Goal: Information Seeking & Learning: Learn about a topic

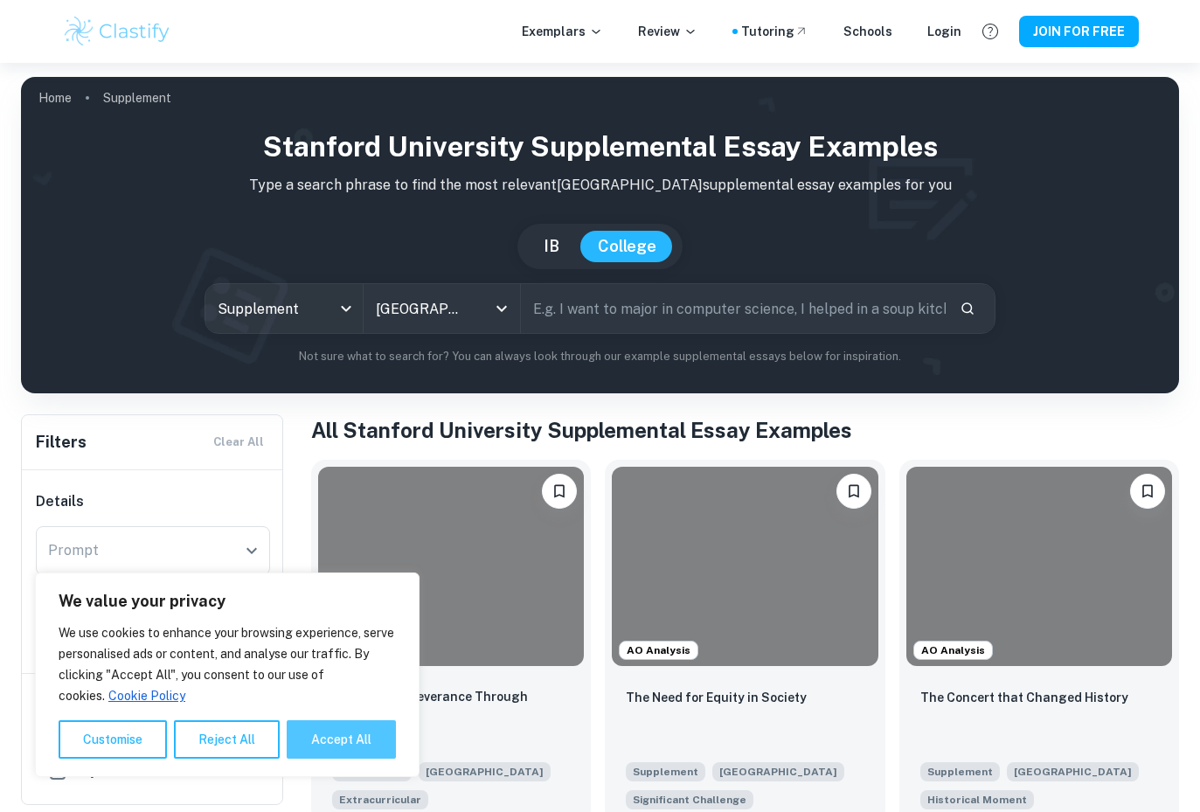
click at [368, 735] on button "Accept All" at bounding box center [341, 739] width 109 height 38
checkbox input "true"
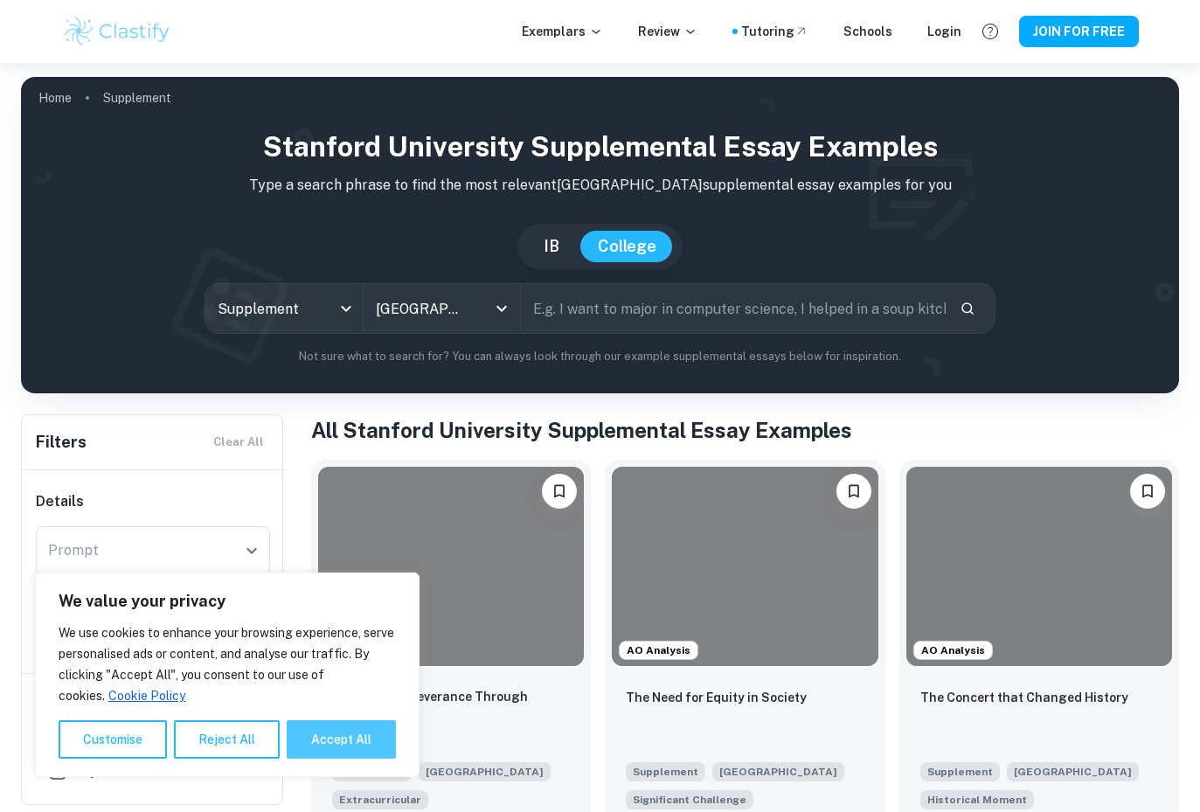
checkbox input "true"
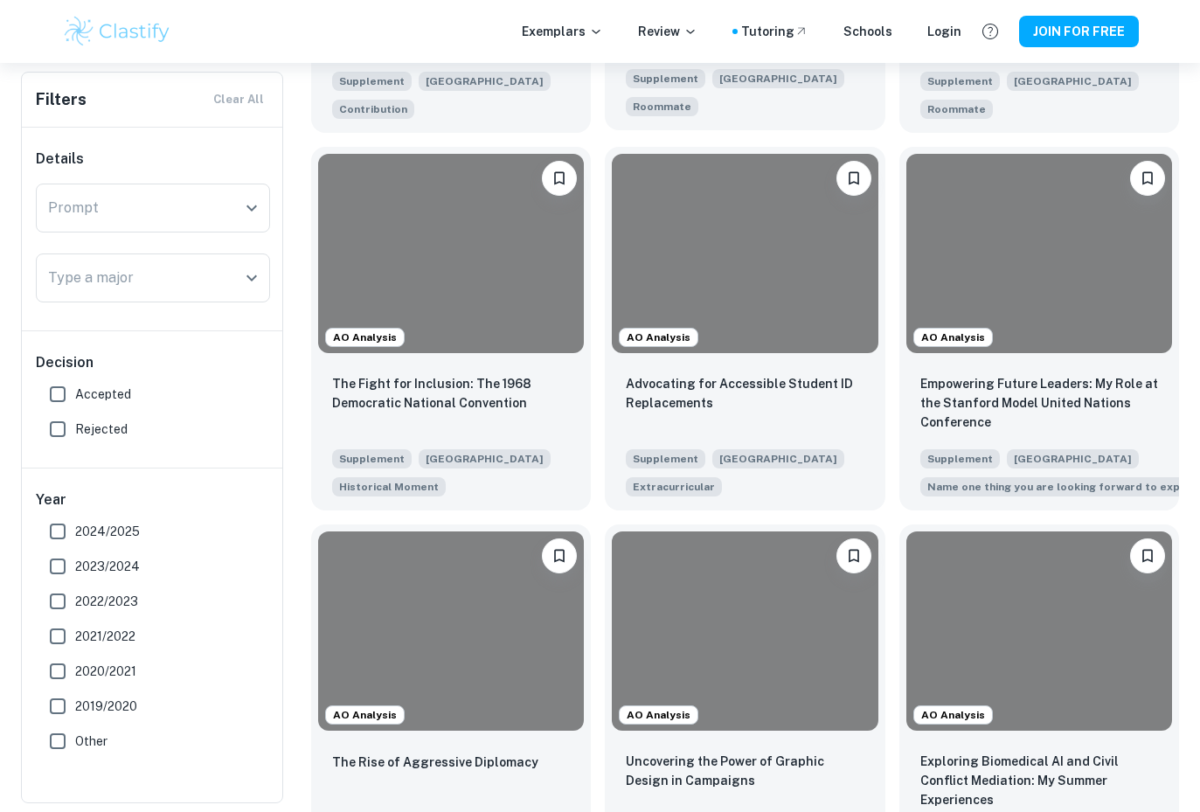
scroll to position [1548, 0]
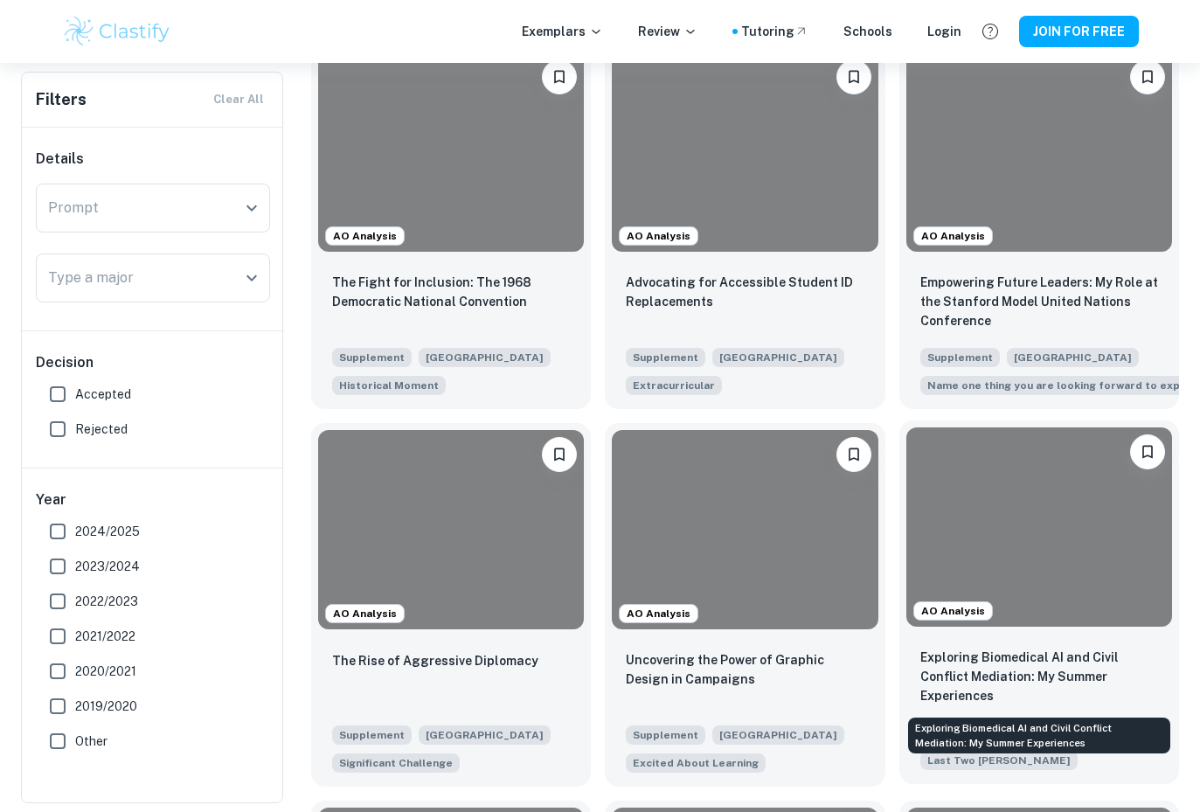
click at [985, 673] on p "Exploring Biomedical AI and Civil Conflict Mediation: My Summer Experiences" at bounding box center [1039, 677] width 238 height 58
